Goal: Information Seeking & Learning: Get advice/opinions

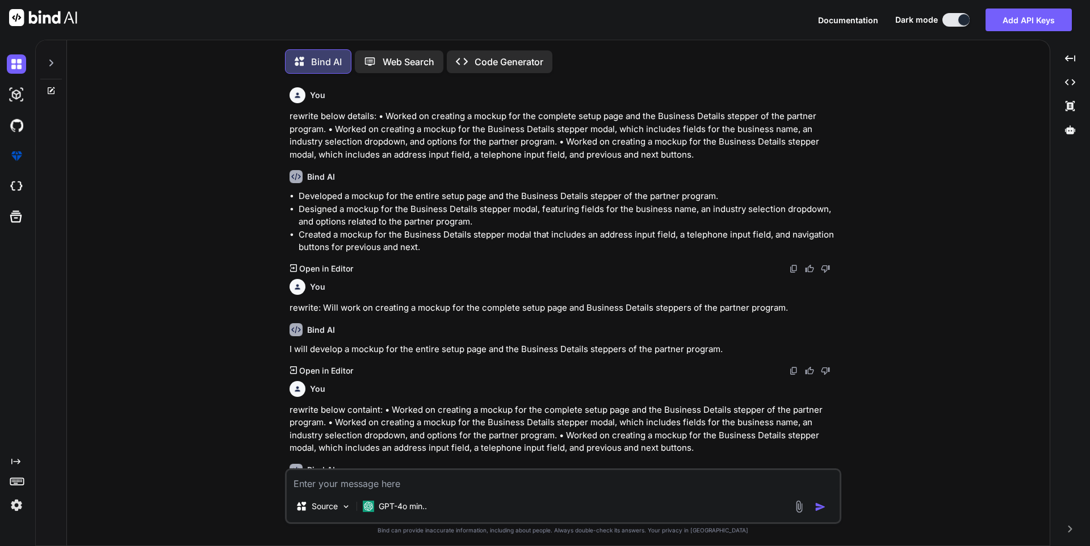
click at [363, 485] on textarea at bounding box center [563, 480] width 553 height 20
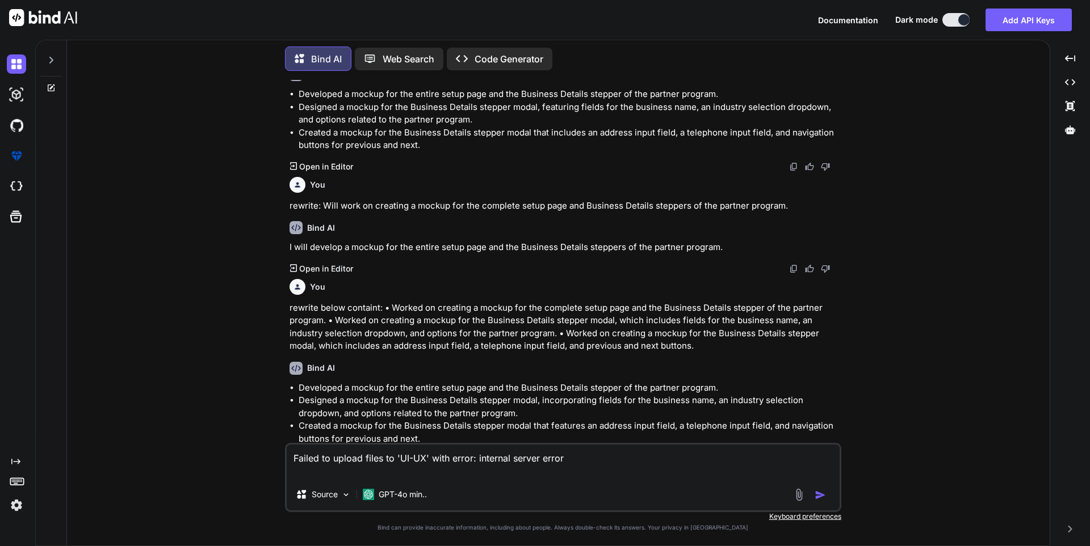
scroll to position [136, 0]
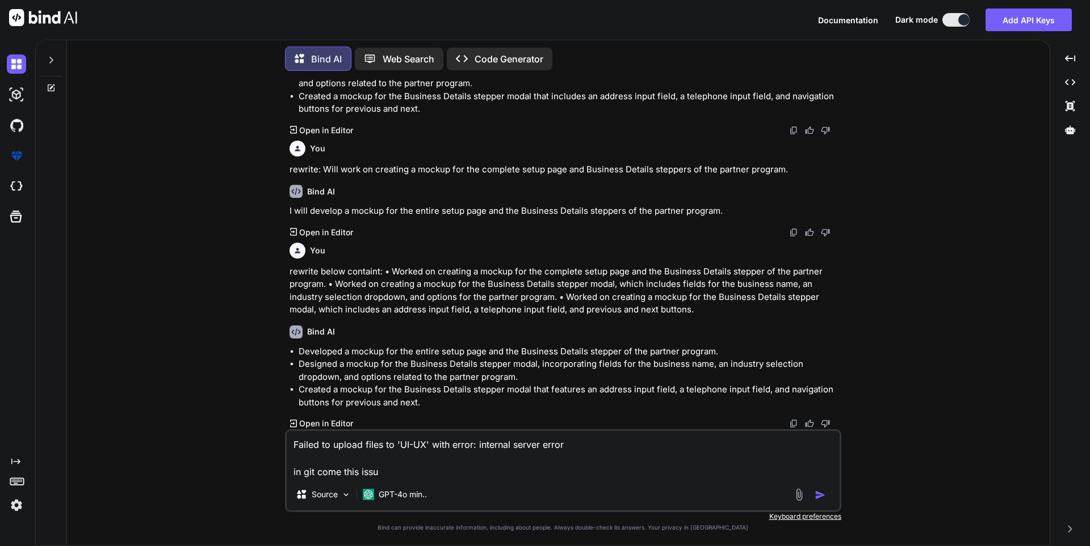
type textarea "Failed to upload files to 'UI-UX' with error: internal server error in git come…"
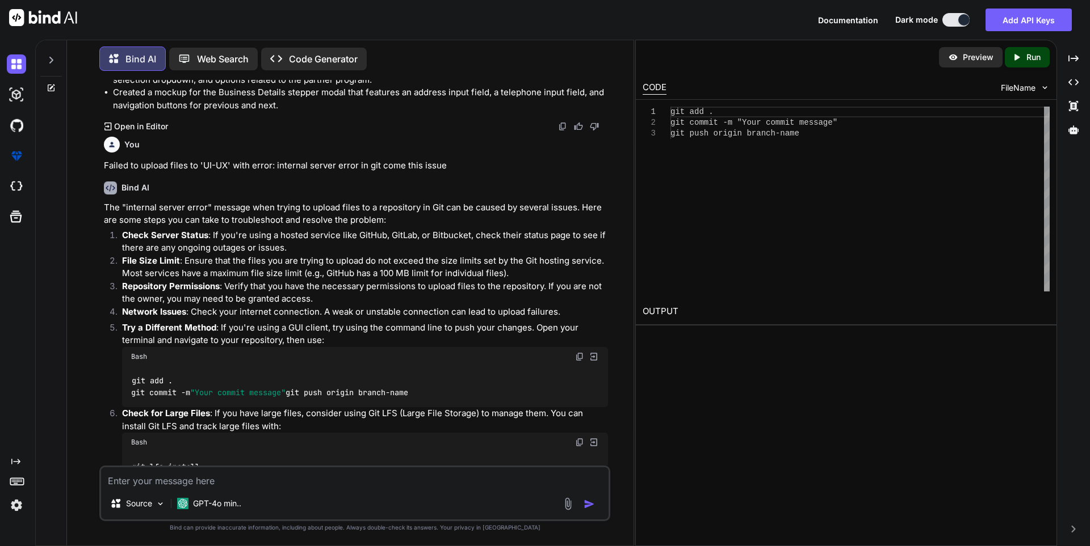
scroll to position [445, 0]
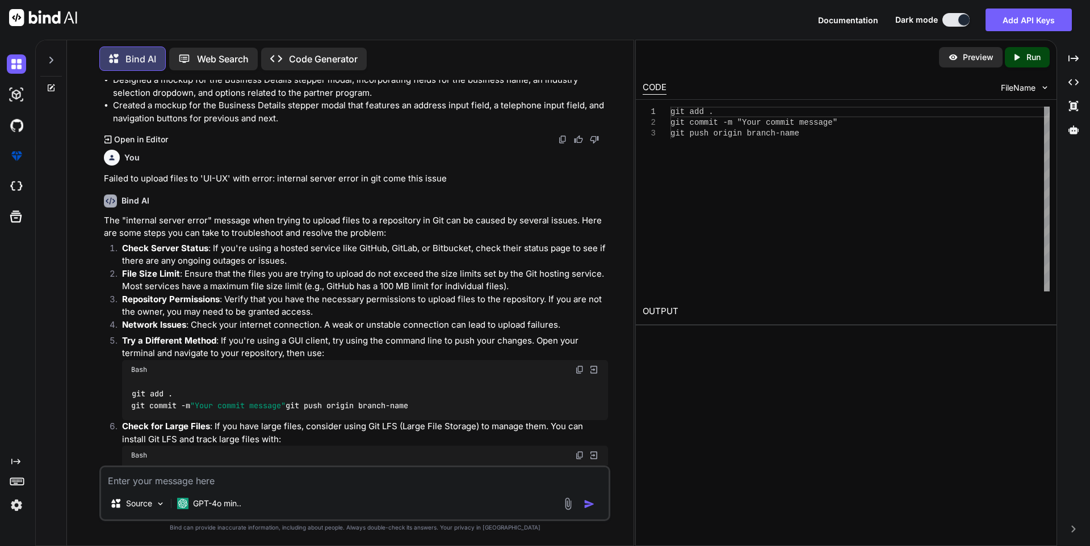
click at [230, 470] on textarea at bounding box center [354, 478] width 507 height 20
type textarea "in git how to check branch"
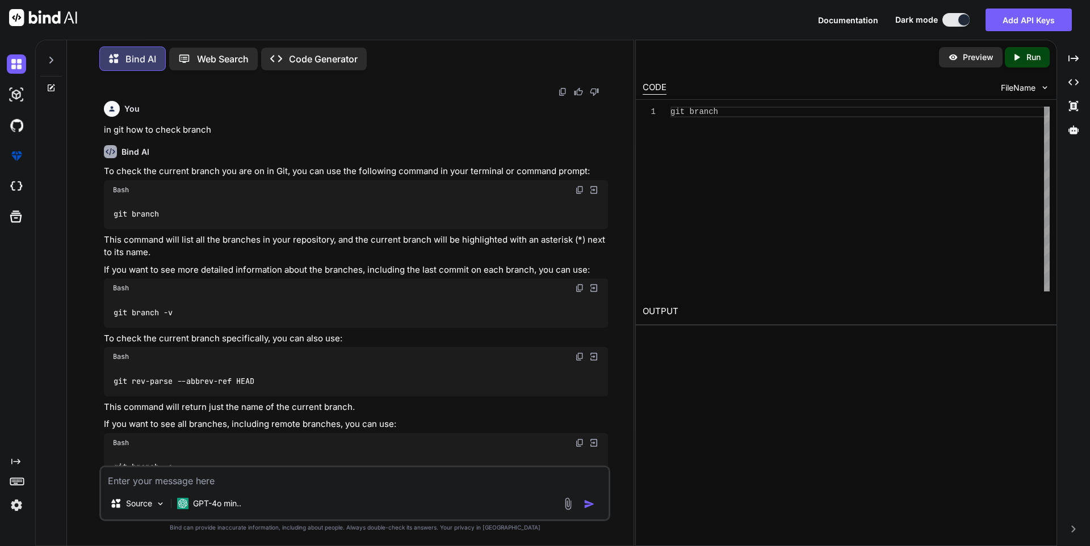
scroll to position [924, 0]
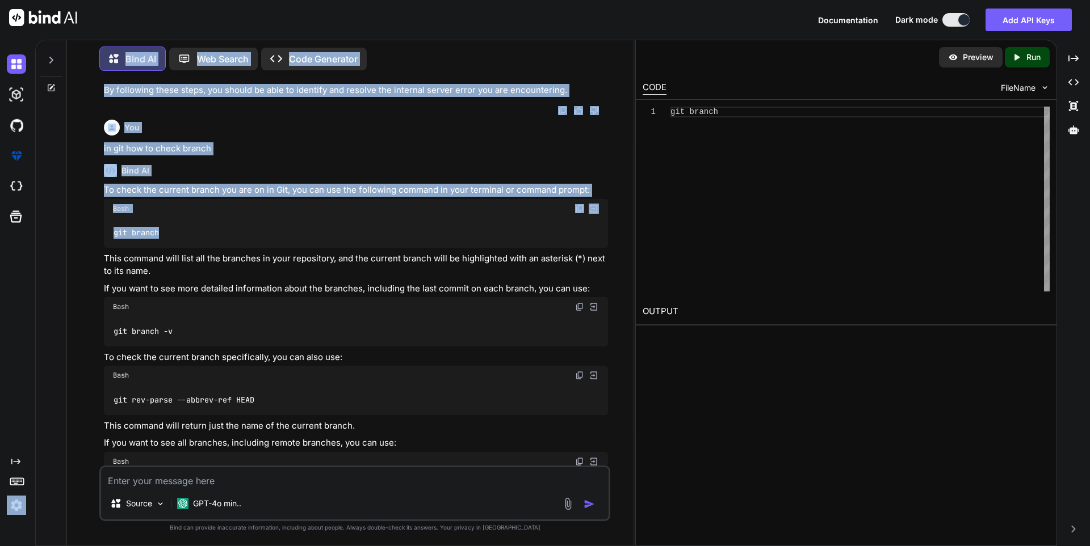
drag, startPoint x: 177, startPoint y: 217, endPoint x: 26, endPoint y: 215, distance: 151.0
click at [26, 215] on div "Created with Pixso. Bind AI Web Search Created with Pixso. Code Generator You r…" at bounding box center [545, 293] width 1090 height 507
click at [570, 199] on div "Bash" at bounding box center [356, 208] width 504 height 19
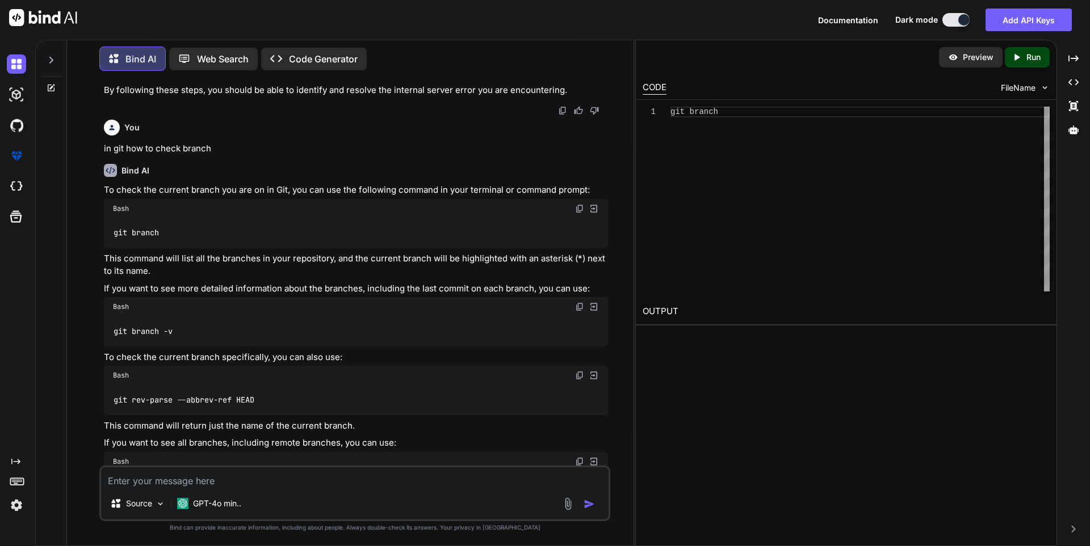
click at [579, 204] on img at bounding box center [579, 208] width 9 height 9
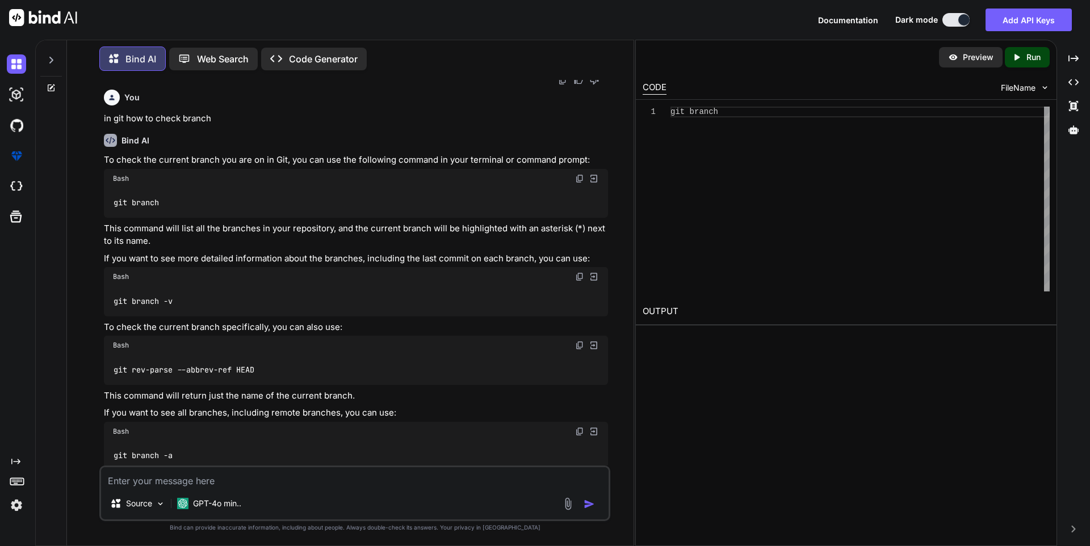
scroll to position [981, 0]
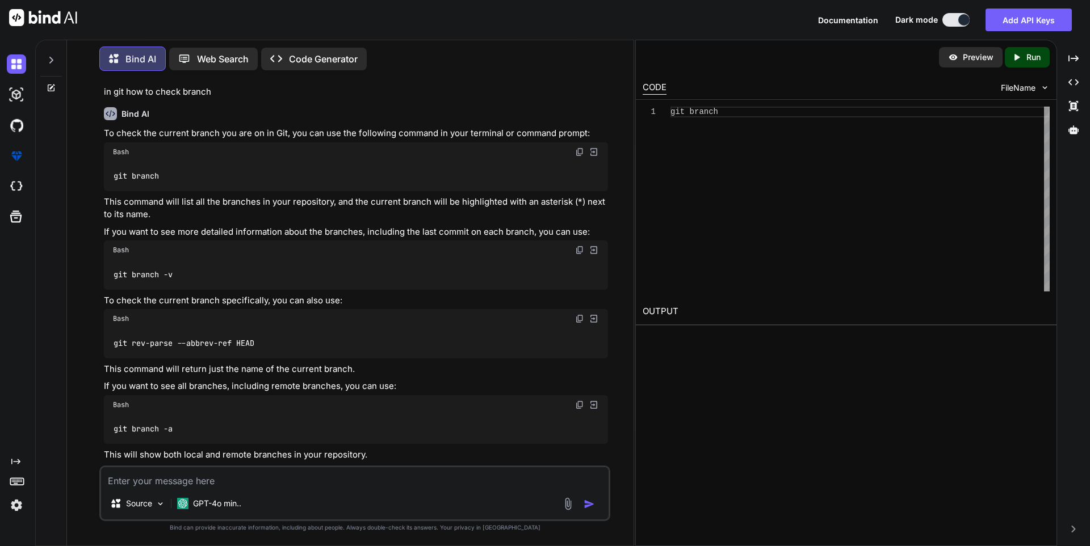
click at [309, 480] on textarea at bounding box center [354, 478] width 507 height 20
click at [188, 475] on textarea at bounding box center [354, 478] width 507 height 20
paste textarea "d/SalestaxHelper-FINT_dev/GITHUB_CHETU (master)"
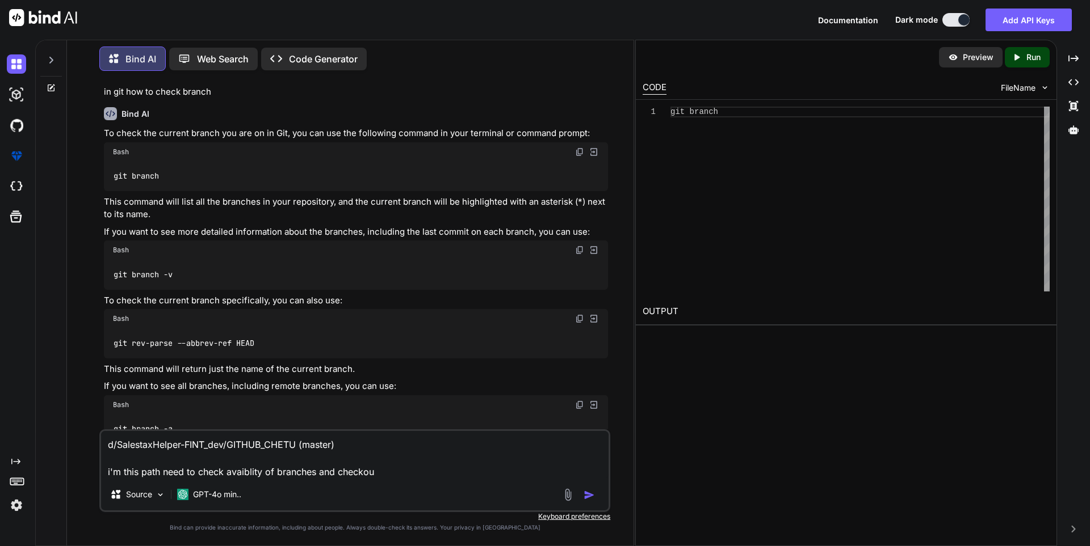
type textarea "d/SalestaxHelper-FINT_dev/GITHUB_CHETU (master) i'm this path need to check ava…"
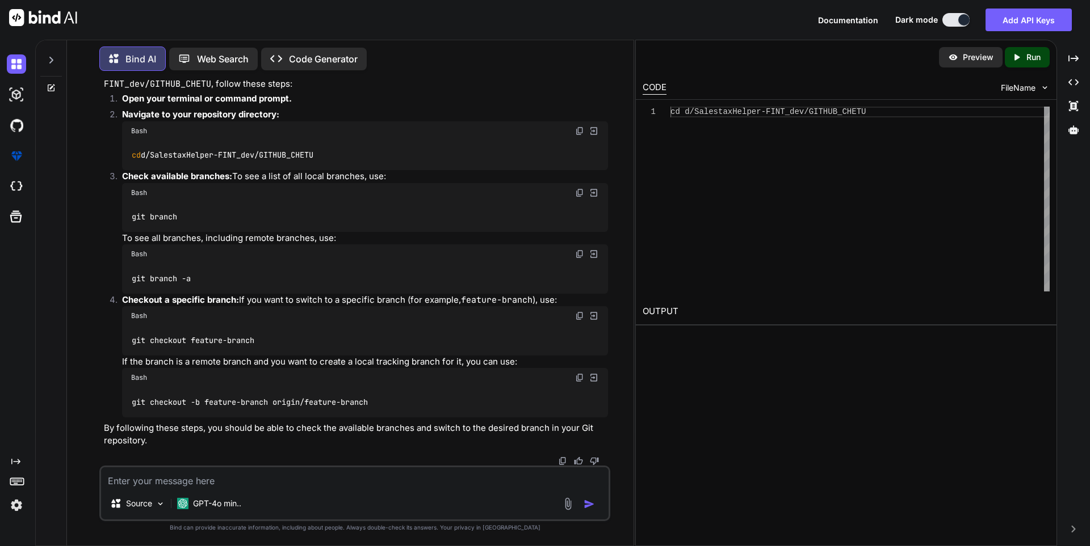
scroll to position [1476, 0]
click at [579, 250] on img at bounding box center [579, 254] width 9 height 9
